Goal: Task Accomplishment & Management: Use online tool/utility

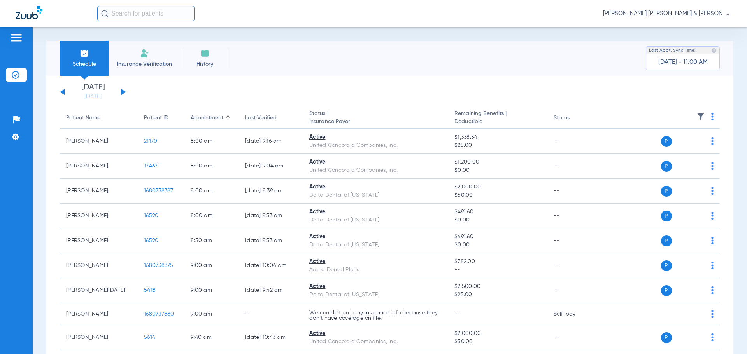
click at [121, 95] on div "[DATE] [DATE] [DATE] [DATE] [DATE] [DATE] [DATE] [DATE] [DATE] [DATE] [DATE] [D…" at bounding box center [93, 92] width 66 height 17
click at [124, 95] on div "[DATE] [DATE] [DATE] [DATE] [DATE] [DATE] [DATE] [DATE] [DATE] [DATE] [DATE] [D…" at bounding box center [93, 92] width 66 height 17
click at [121, 91] on div "[DATE] [DATE] [DATE] [DATE] [DATE] [DATE] [DATE] [DATE] [DATE] [DATE] [DATE] [D…" at bounding box center [93, 92] width 66 height 17
click at [124, 94] on div "[DATE] [DATE] [DATE] [DATE] [DATE] [DATE] [DATE] [DATE] [DATE] [DATE] [DATE] [D…" at bounding box center [93, 92] width 66 height 17
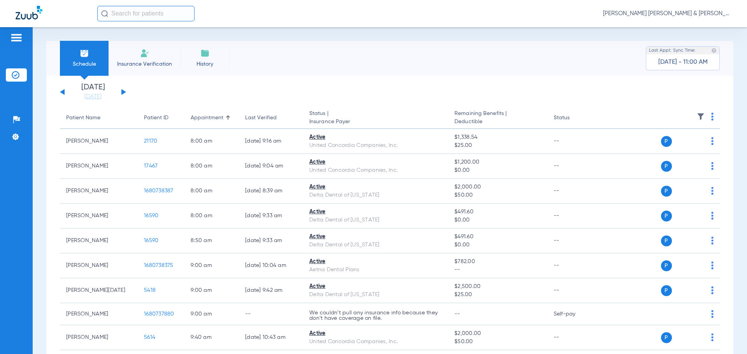
click at [123, 93] on button at bounding box center [123, 92] width 5 height 6
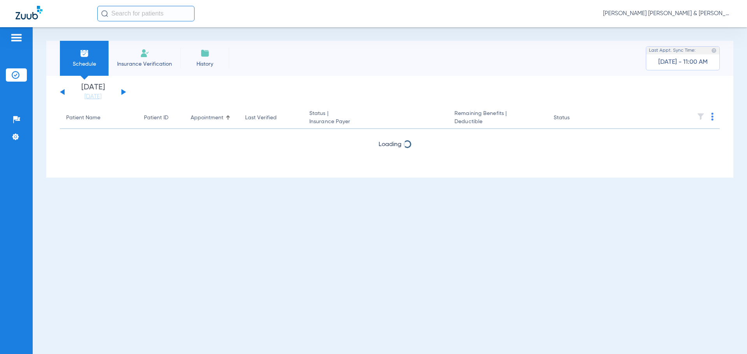
click at [123, 93] on button at bounding box center [123, 92] width 5 height 6
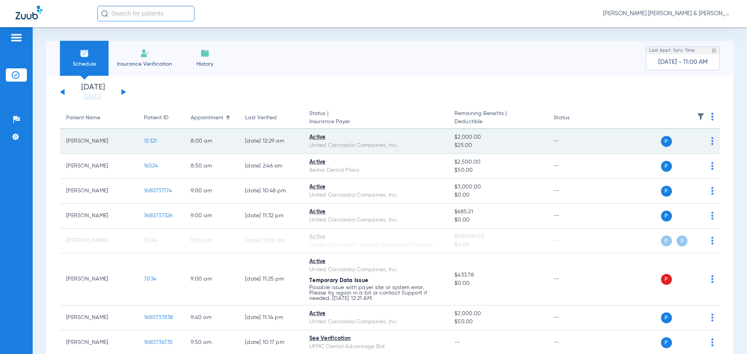
click at [701, 146] on div "P S" at bounding box center [657, 141] width 114 height 11
click at [711, 145] on span at bounding box center [712, 143] width 2 height 5
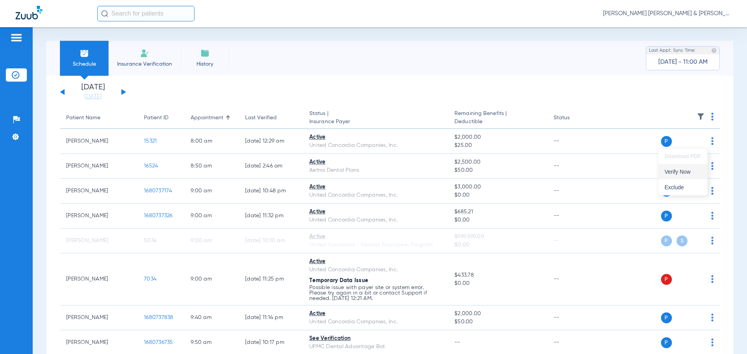
click at [686, 174] on span "Verify Now" at bounding box center [683, 171] width 37 height 5
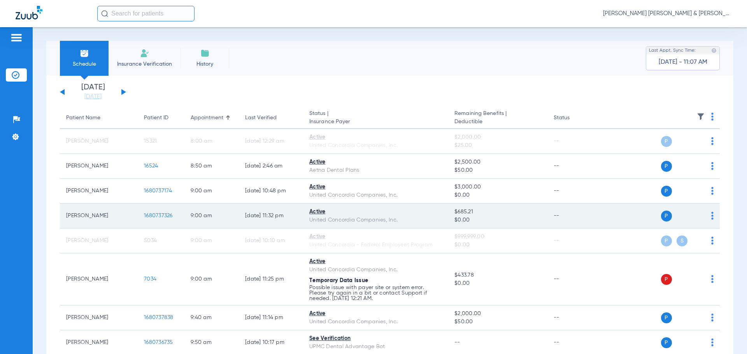
click at [704, 214] on div "P S" at bounding box center [657, 216] width 114 height 11
click at [711, 215] on img at bounding box center [712, 216] width 2 height 8
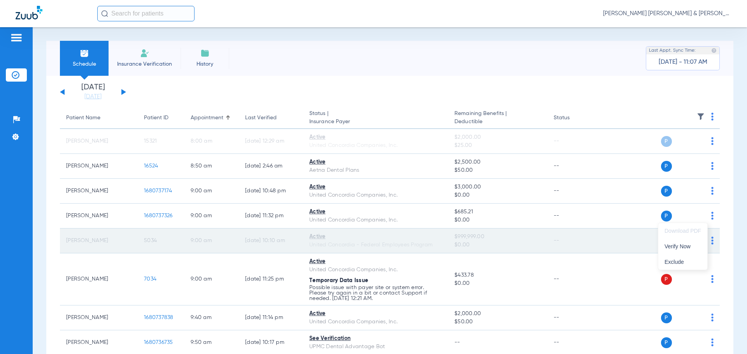
click at [687, 246] on span "Verify Now" at bounding box center [683, 246] width 37 height 5
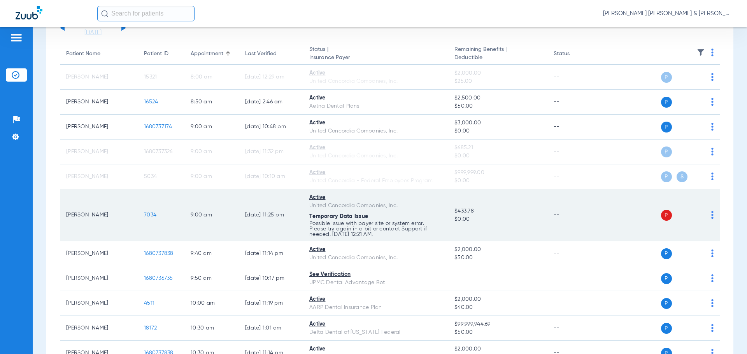
scroll to position [78, 0]
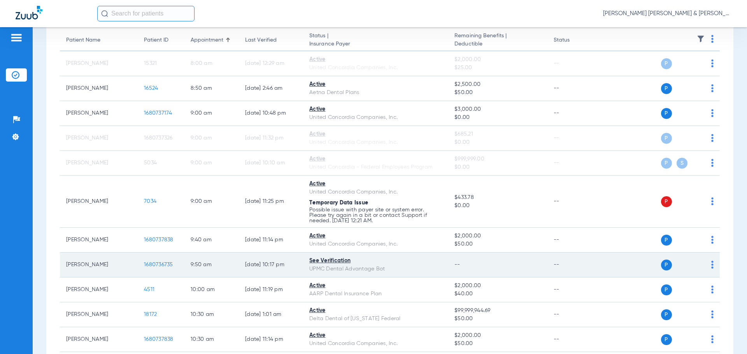
click at [711, 268] on span at bounding box center [712, 267] width 2 height 5
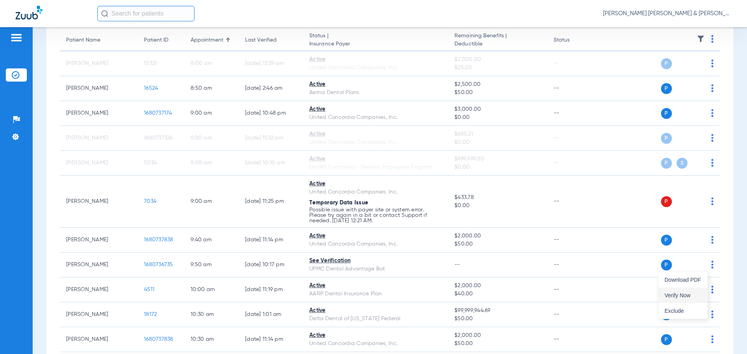
click at [682, 291] on button "Verify Now" at bounding box center [682, 296] width 49 height 16
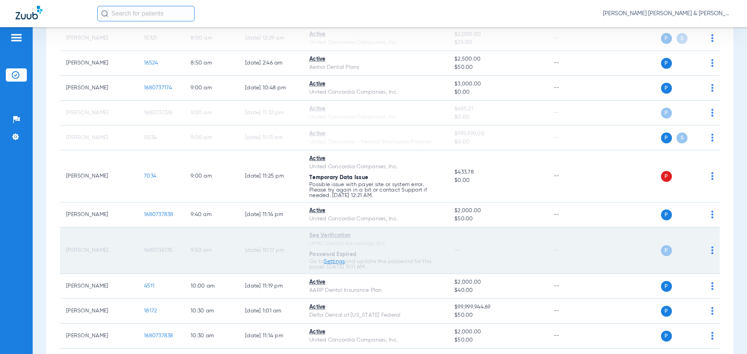
scroll to position [117, 0]
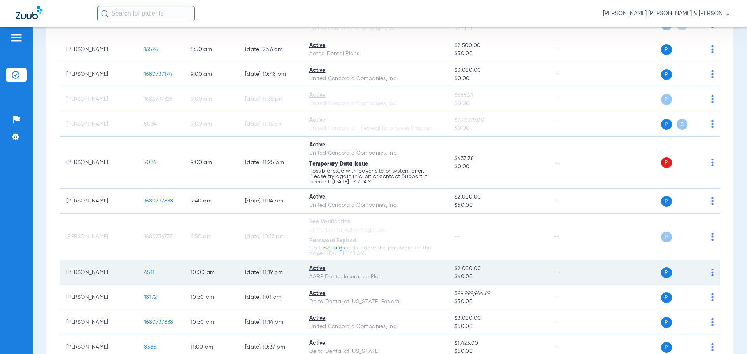
click at [711, 276] on img at bounding box center [712, 273] width 2 height 8
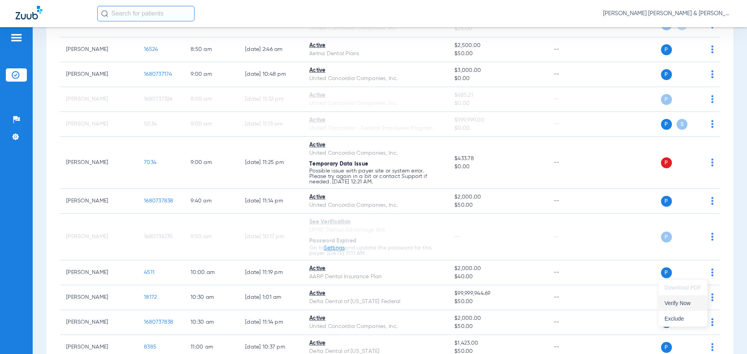
click at [691, 305] on span "Verify Now" at bounding box center [683, 303] width 37 height 5
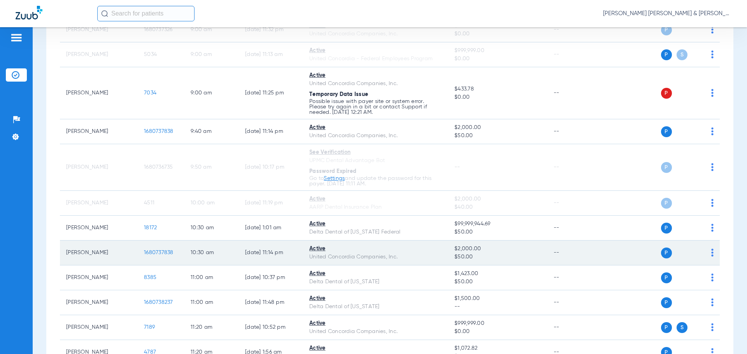
scroll to position [195, 0]
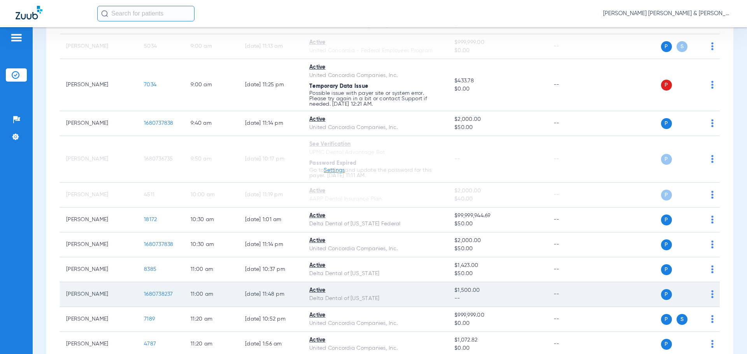
click at [709, 295] on td "P S" at bounding box center [660, 294] width 120 height 25
click at [703, 295] on div "P S" at bounding box center [657, 294] width 114 height 11
click at [708, 296] on td "P S" at bounding box center [660, 294] width 120 height 25
click at [711, 295] on img at bounding box center [712, 295] width 2 height 8
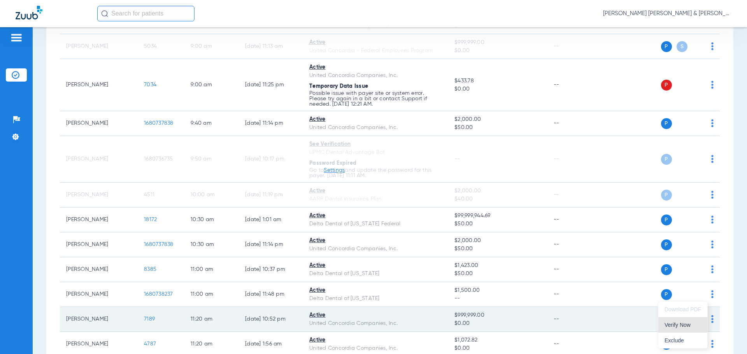
click at [679, 327] on span "Verify Now" at bounding box center [683, 325] width 37 height 5
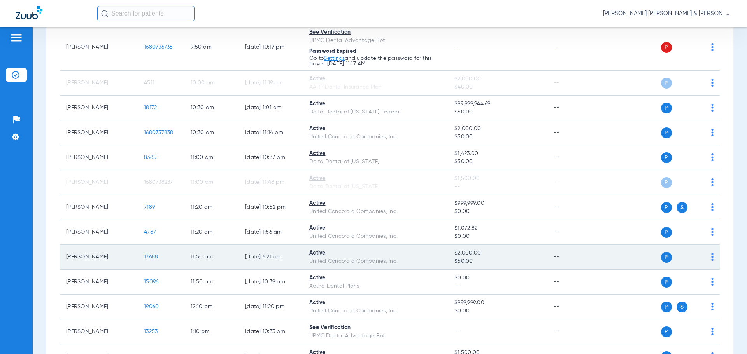
scroll to position [311, 0]
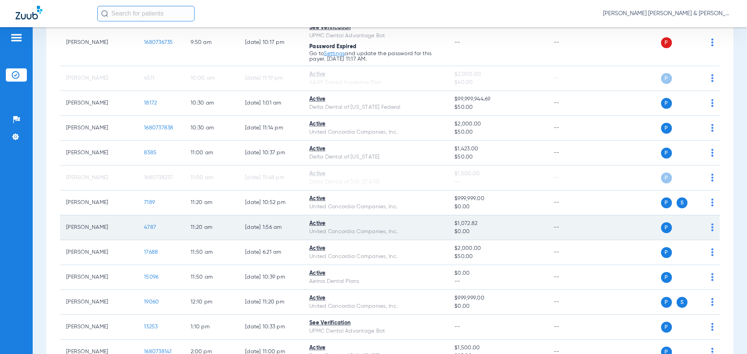
click at [711, 230] on img at bounding box center [712, 228] width 2 height 8
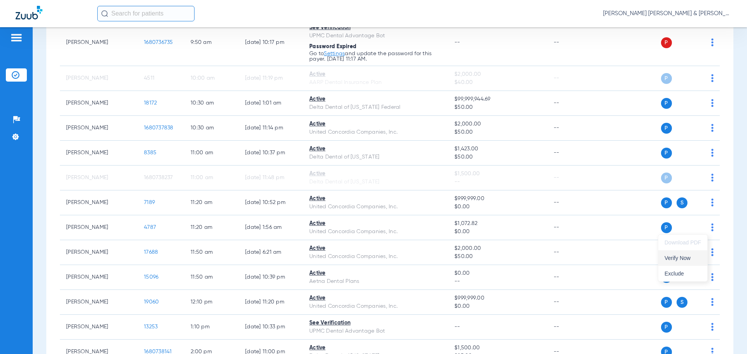
click at [692, 261] on span "Verify Now" at bounding box center [683, 258] width 37 height 5
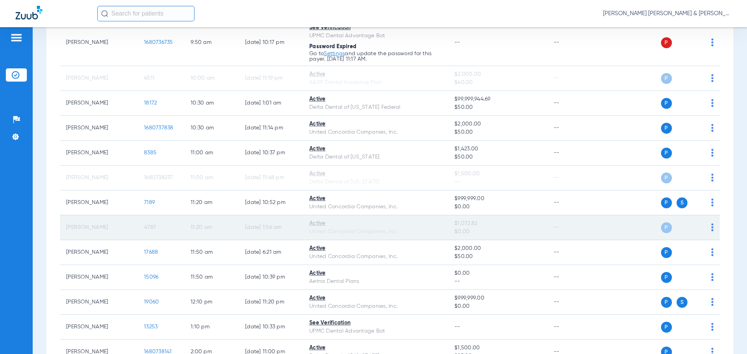
scroll to position [350, 0]
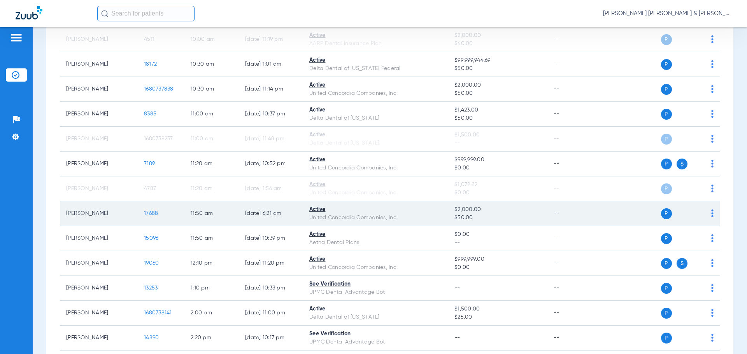
click at [711, 216] on img at bounding box center [712, 214] width 2 height 8
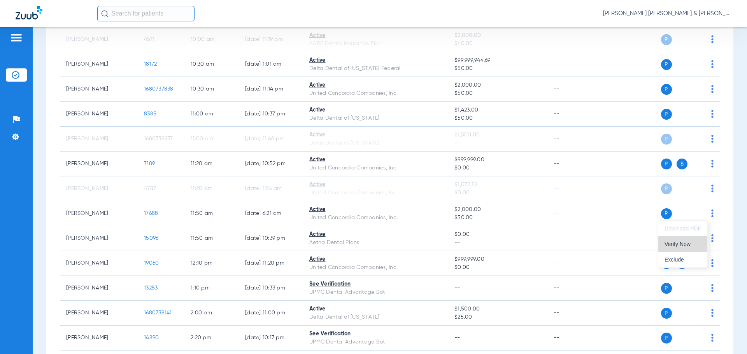
click at [695, 249] on button "Verify Now" at bounding box center [682, 245] width 49 height 16
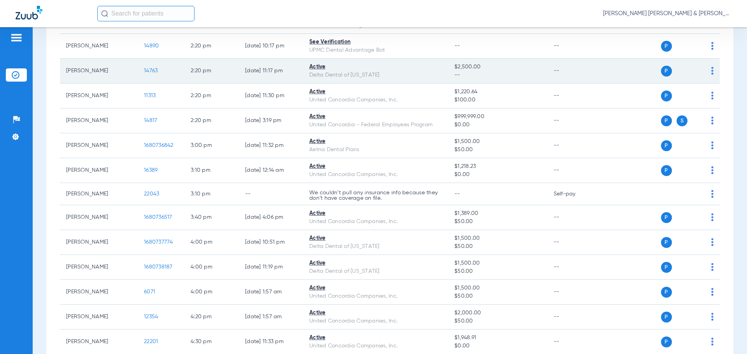
scroll to position [661, 0]
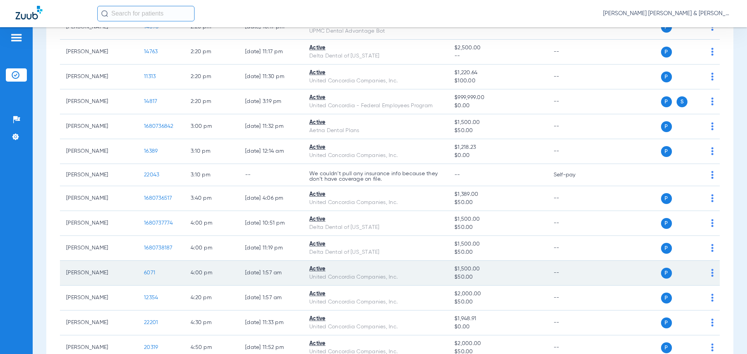
click at [711, 275] on img at bounding box center [712, 273] width 2 height 8
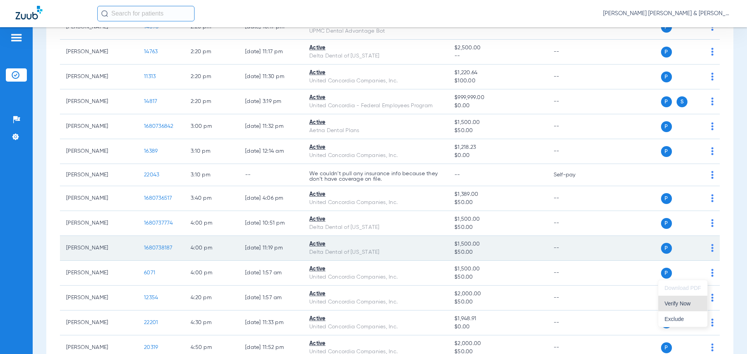
drag, startPoint x: 689, startPoint y: 300, endPoint x: 339, endPoint y: 249, distance: 353.9
click at [689, 300] on button "Verify Now" at bounding box center [682, 304] width 49 height 16
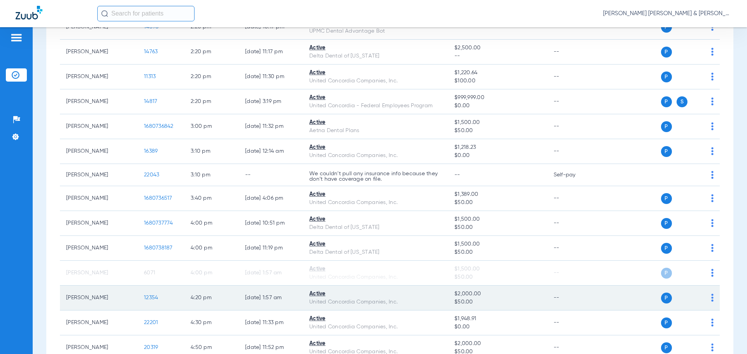
click at [710, 300] on td "P S" at bounding box center [660, 298] width 120 height 25
click at [711, 299] on img at bounding box center [712, 298] width 2 height 8
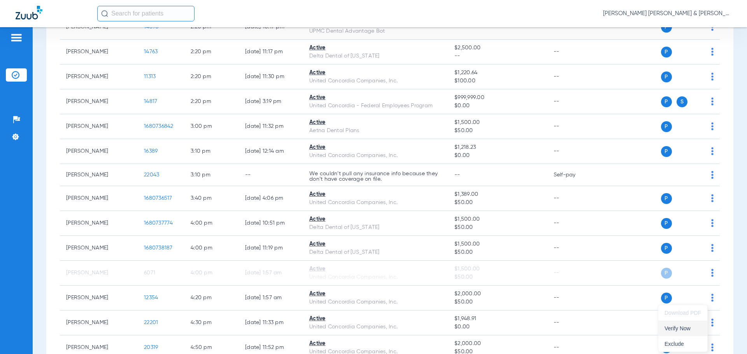
click at [689, 328] on span "Verify Now" at bounding box center [683, 328] width 37 height 5
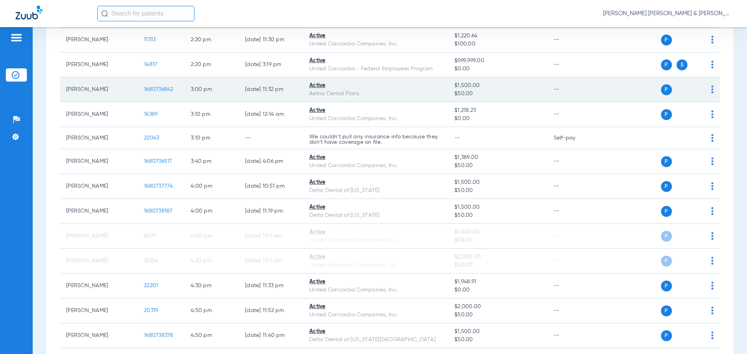
scroll to position [700, 0]
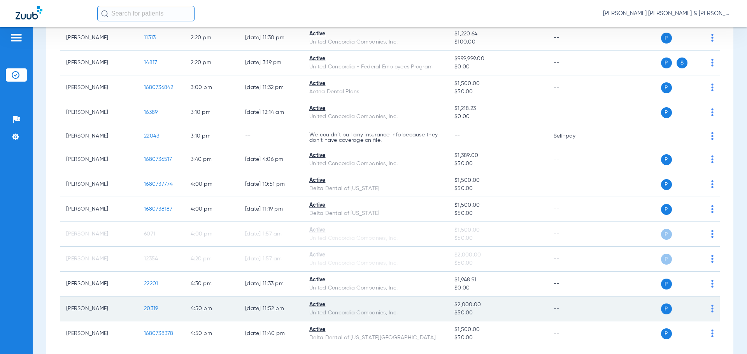
click at [711, 309] on img at bounding box center [712, 309] width 2 height 8
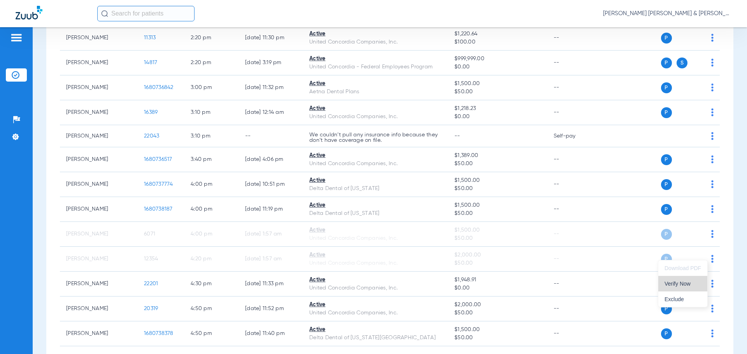
click at [693, 286] on span "Verify Now" at bounding box center [683, 283] width 37 height 5
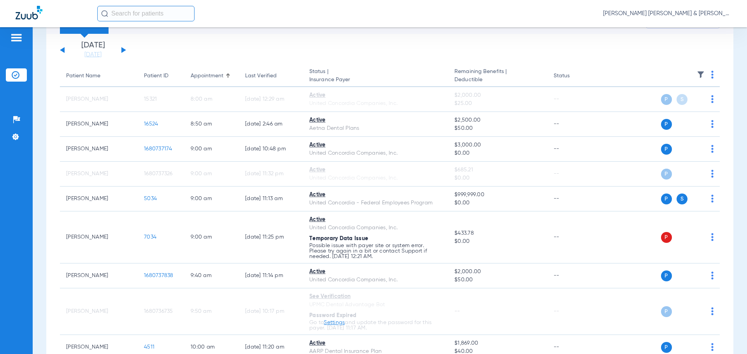
scroll to position [0, 0]
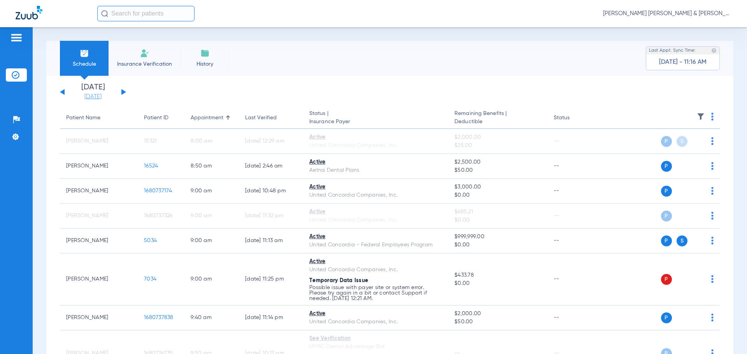
click at [83, 96] on link "[DATE]" at bounding box center [93, 97] width 47 height 8
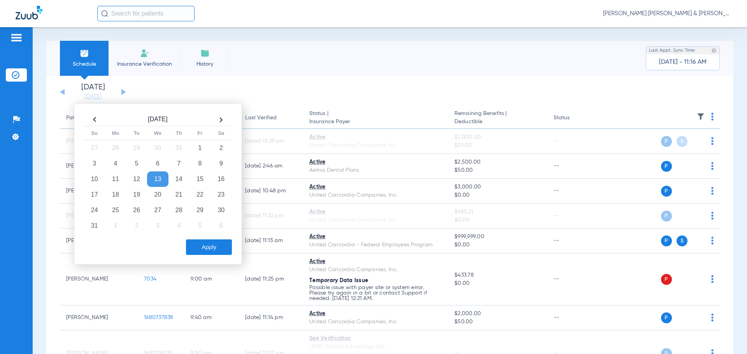
click at [204, 248] on button "Apply" at bounding box center [209, 248] width 46 height 16
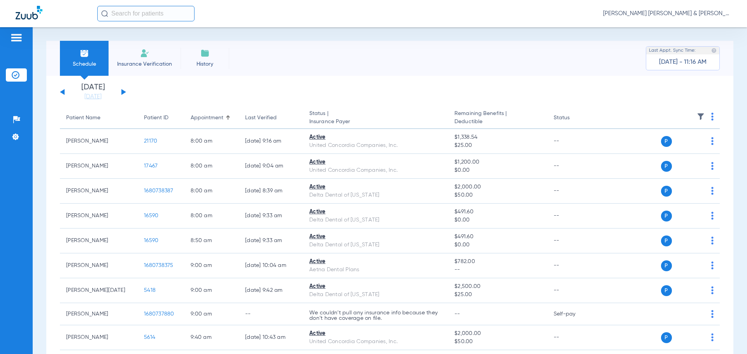
scroll to position [39, 0]
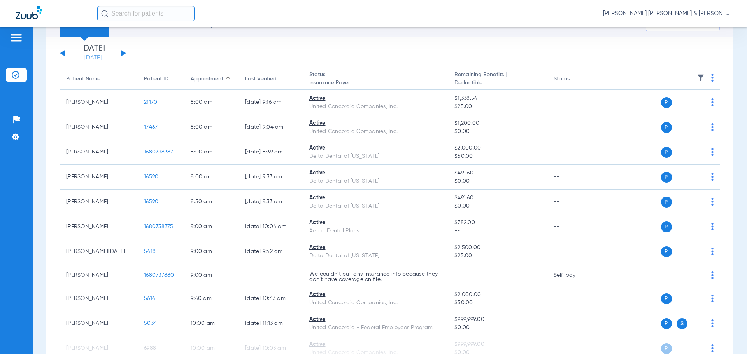
click at [85, 58] on link "[DATE]" at bounding box center [93, 58] width 47 height 8
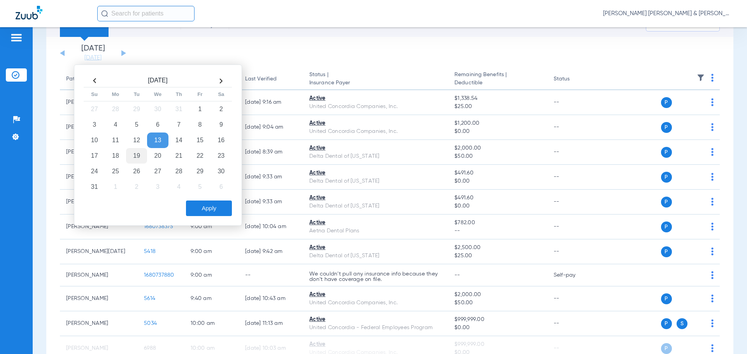
click at [139, 153] on td "19" at bounding box center [136, 156] width 21 height 16
click at [206, 208] on button "Apply" at bounding box center [209, 209] width 46 height 16
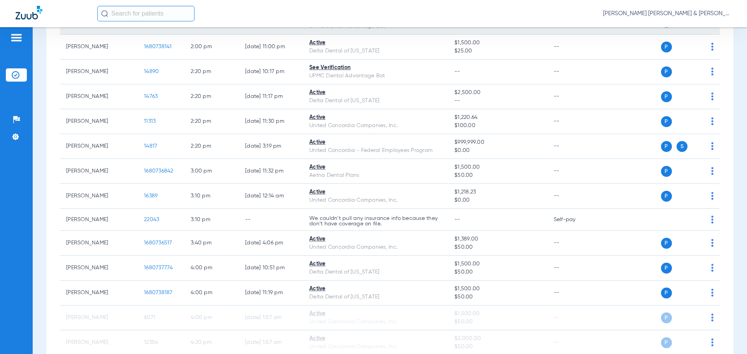
scroll to position [622, 0]
click at [138, 21] on input "text" at bounding box center [145, 14] width 97 height 16
click at [137, 20] on input "text" at bounding box center [145, 14] width 97 height 16
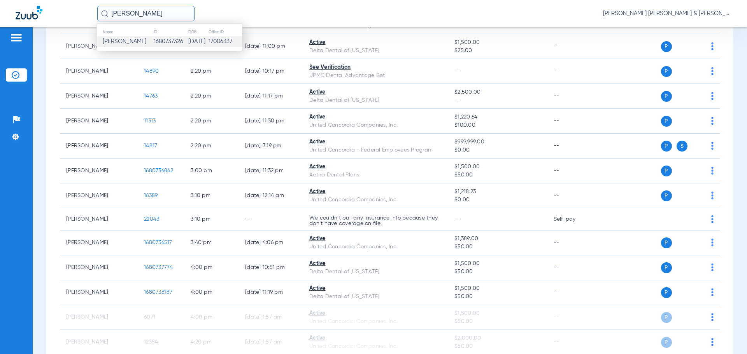
type input "[PERSON_NAME]"
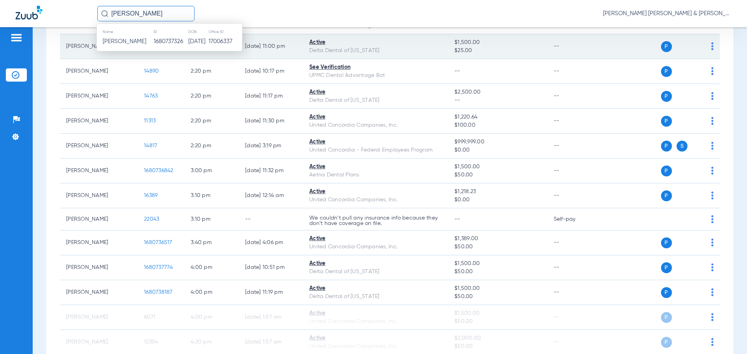
click at [159, 38] on td "1680737326" at bounding box center [170, 41] width 34 height 11
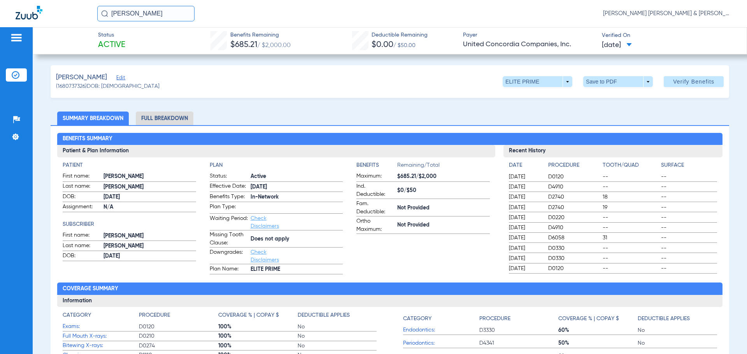
click at [168, 3] on div "[PERSON_NAME] sny [PERSON_NAME] [PERSON_NAME] & [PERSON_NAME]" at bounding box center [373, 13] width 747 height 27
click at [166, 12] on input "[PERSON_NAME]" at bounding box center [145, 14] width 97 height 16
click at [165, 12] on input "[PERSON_NAME]" at bounding box center [145, 14] width 97 height 16
click at [626, 52] on div "Status Active Benefits Remaining $685.21 / $2,000.00 Deductible Remaining $0.00…" at bounding box center [390, 40] width 714 height 27
click at [626, 50] on span "[DATE]" at bounding box center [617, 45] width 30 height 10
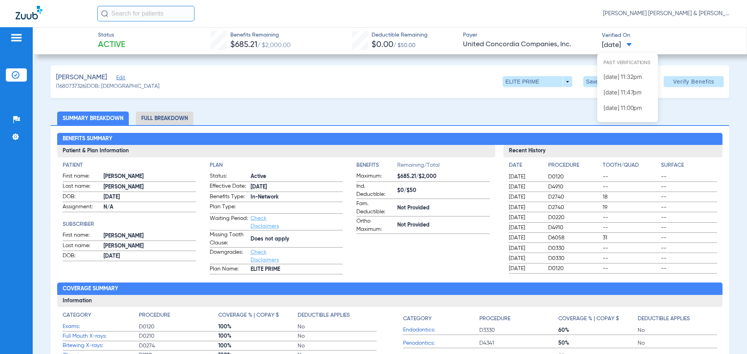
click at [626, 50] on div at bounding box center [373, 177] width 747 height 354
click at [26, 42] on div at bounding box center [16, 39] width 21 height 12
click at [19, 39] on img at bounding box center [16, 37] width 12 height 9
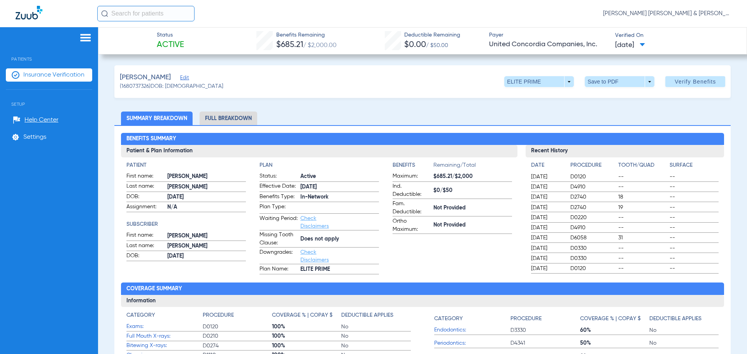
click at [27, 75] on span "Insurance Verification" at bounding box center [53, 75] width 61 height 8
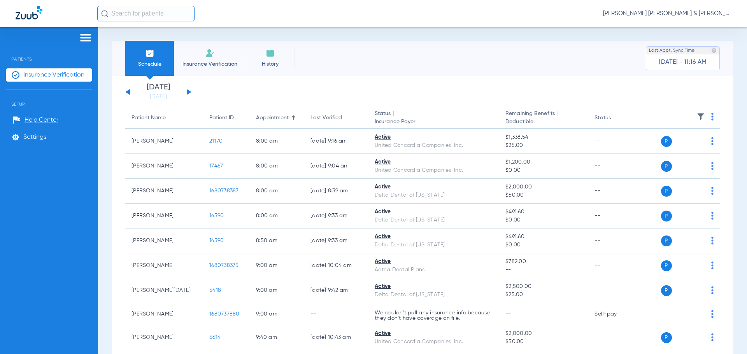
click at [188, 91] on button at bounding box center [189, 92] width 5 height 6
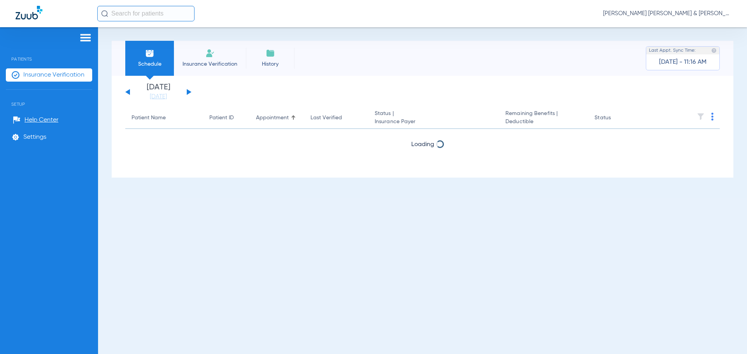
click at [188, 91] on button at bounding box center [189, 92] width 5 height 6
click at [189, 91] on button at bounding box center [189, 92] width 5 height 6
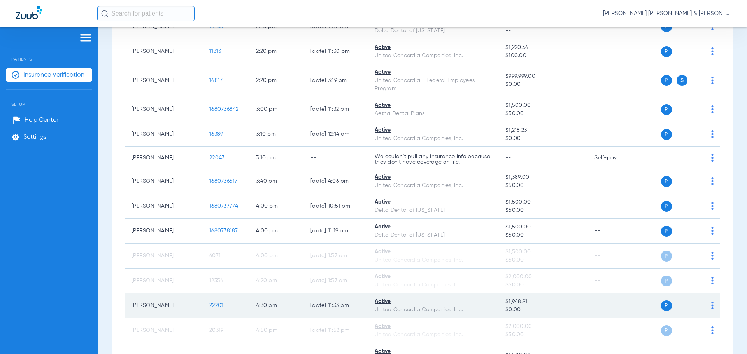
scroll to position [764, 0]
